Goal: Find specific page/section: Find specific page/section

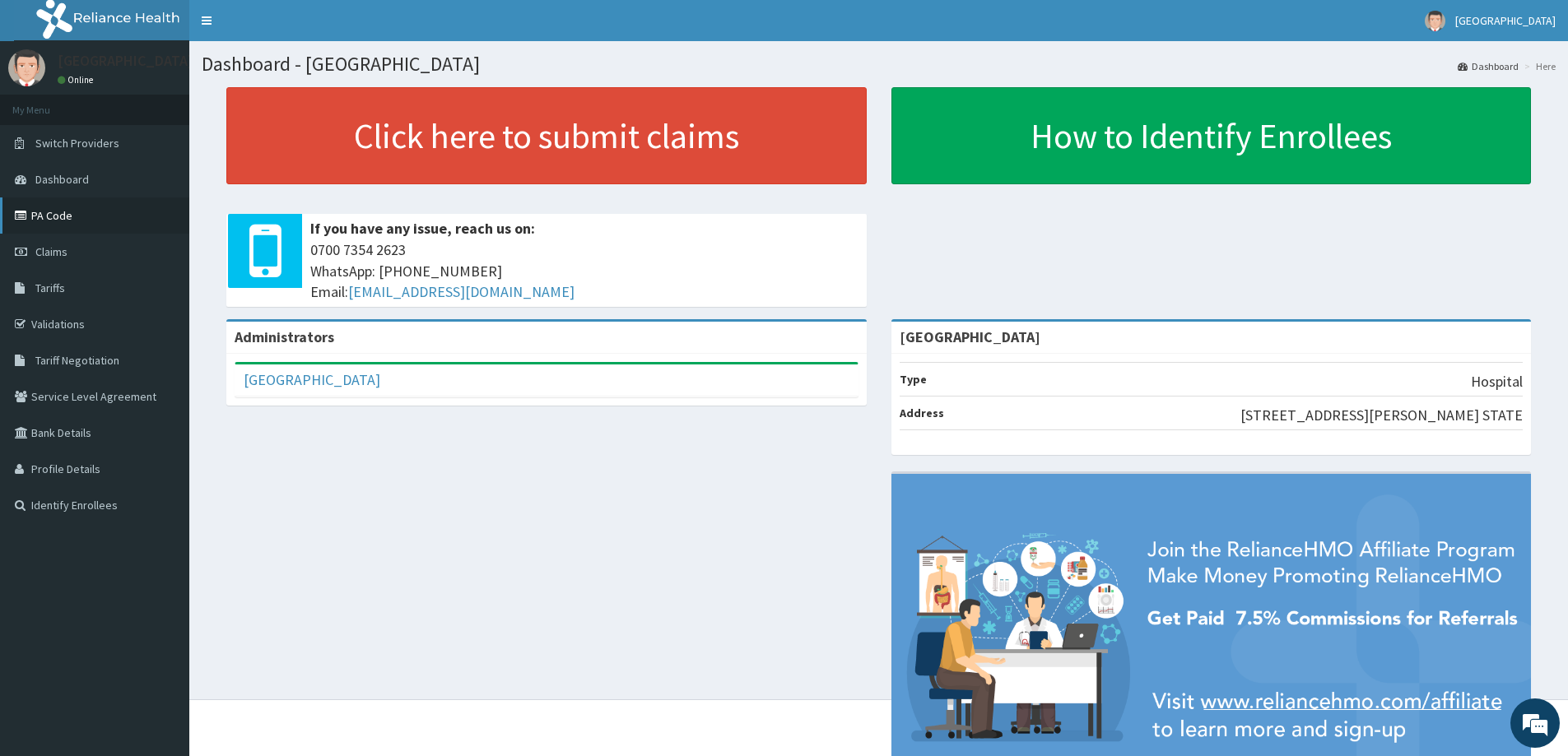
click at [74, 213] on link "PA Code" at bounding box center [94, 216] width 189 height 36
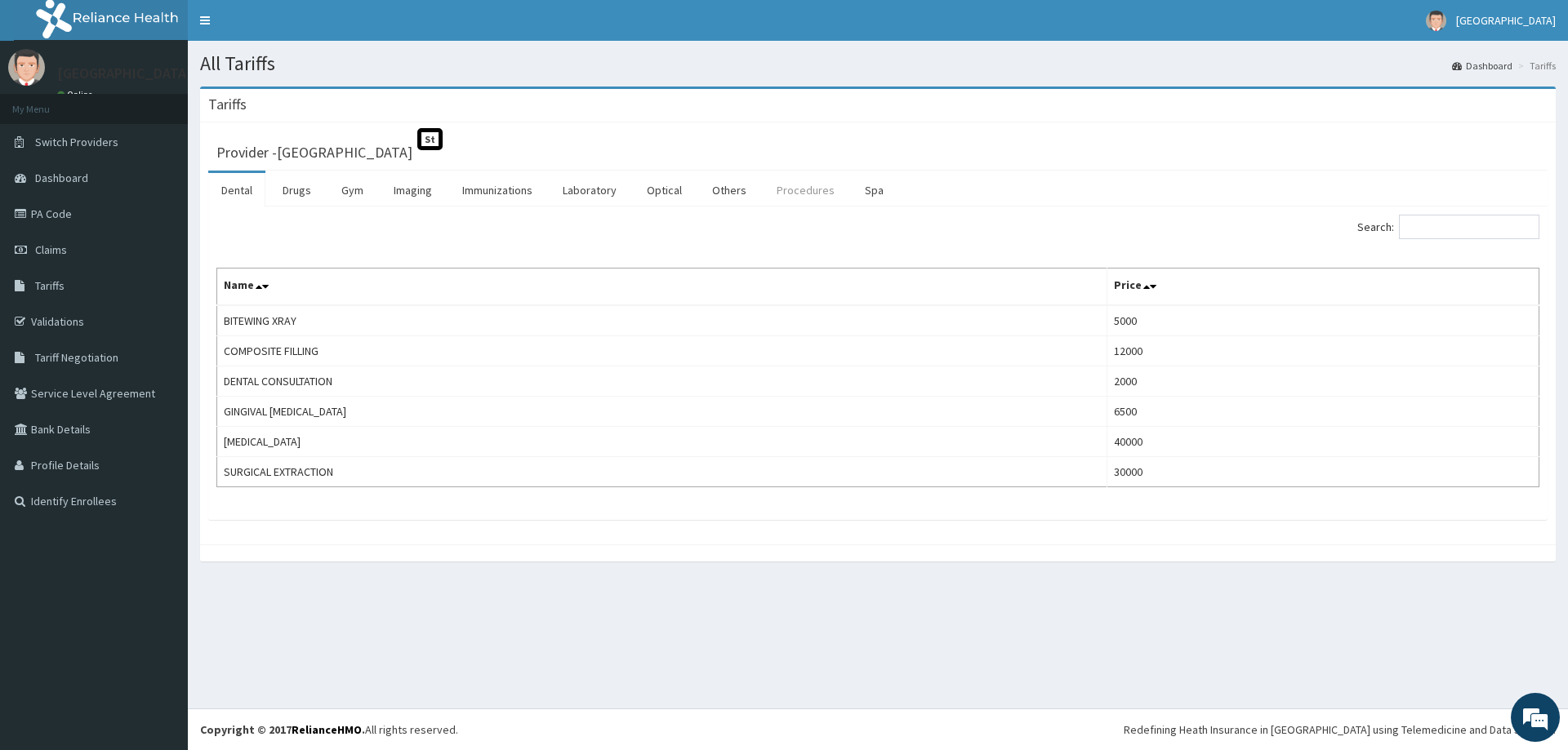
click at [795, 194] on link "Procedures" at bounding box center [805, 190] width 84 height 34
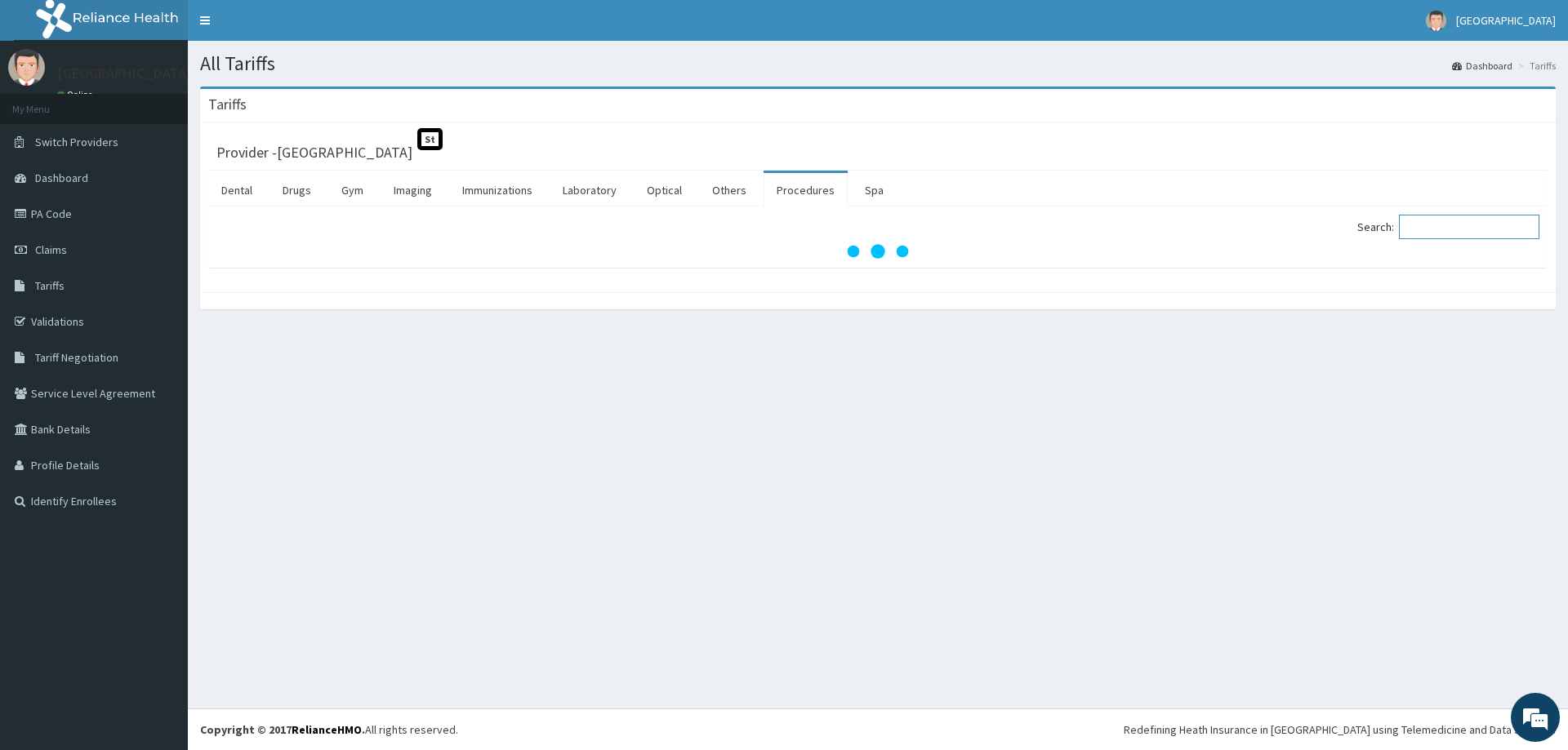
click at [1449, 228] on input "Search:" at bounding box center [1469, 227] width 140 height 25
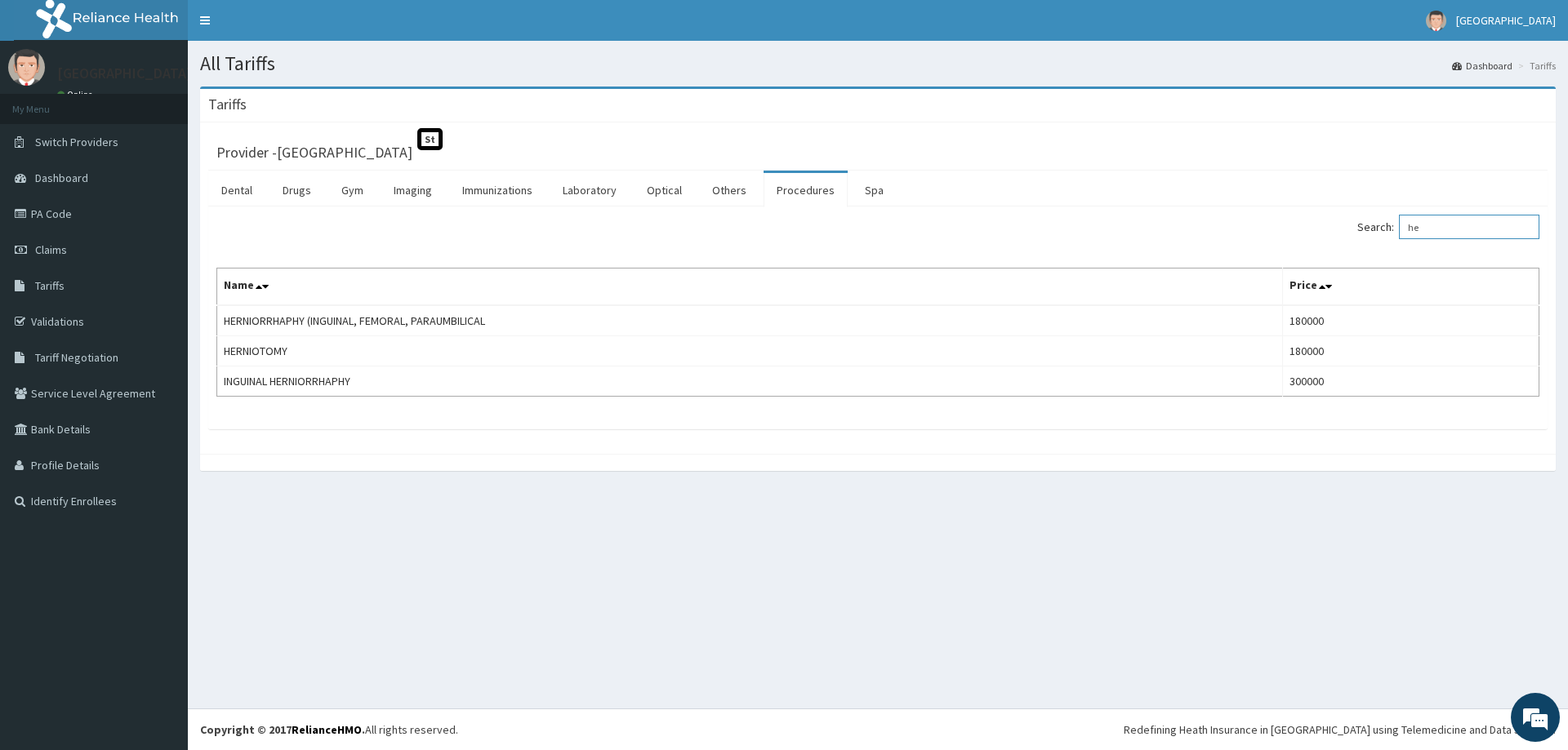
type input "h"
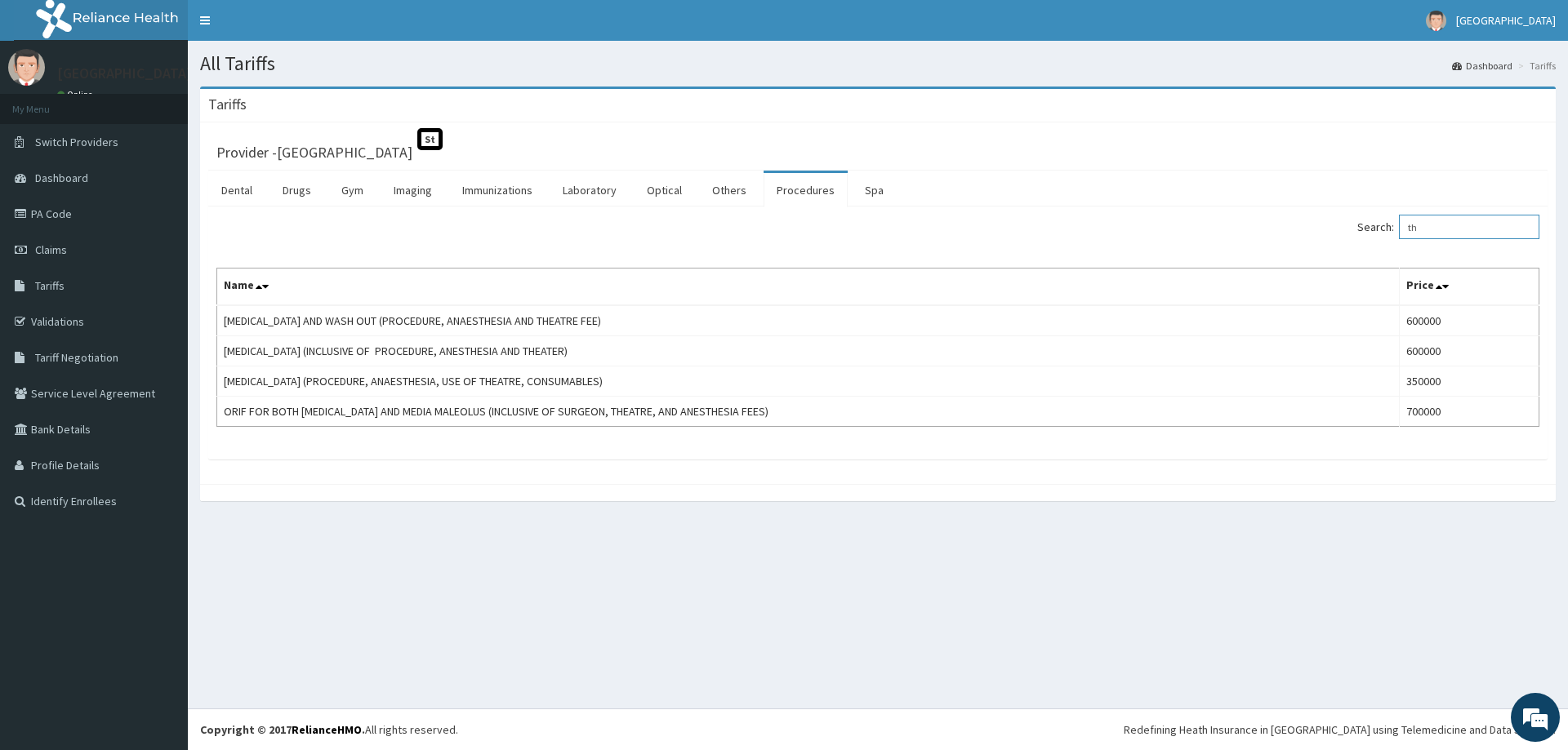
type input "t"
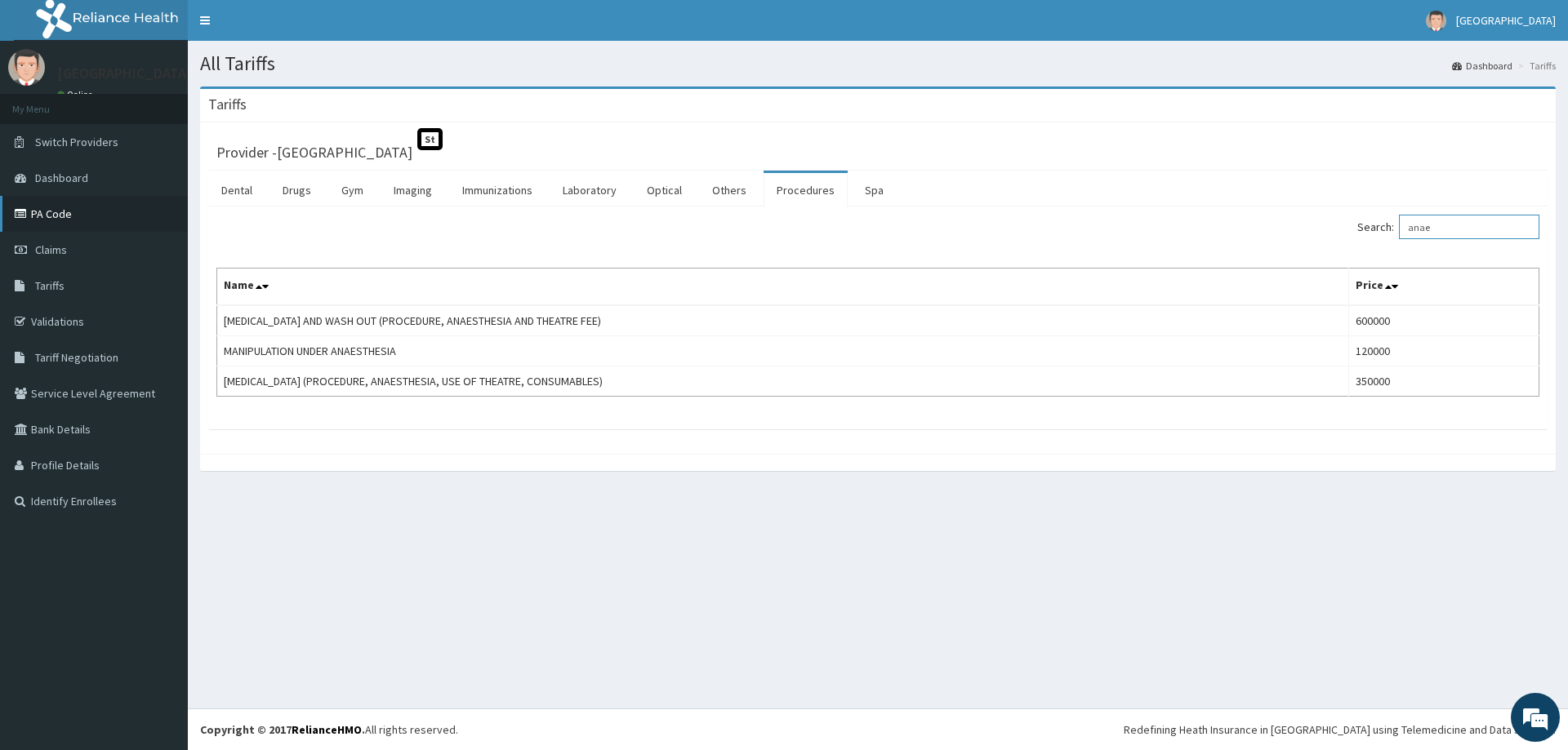
type input "anae"
click at [64, 213] on link "PA Code" at bounding box center [94, 214] width 188 height 36
